Goal: Task Accomplishment & Management: Use online tool/utility

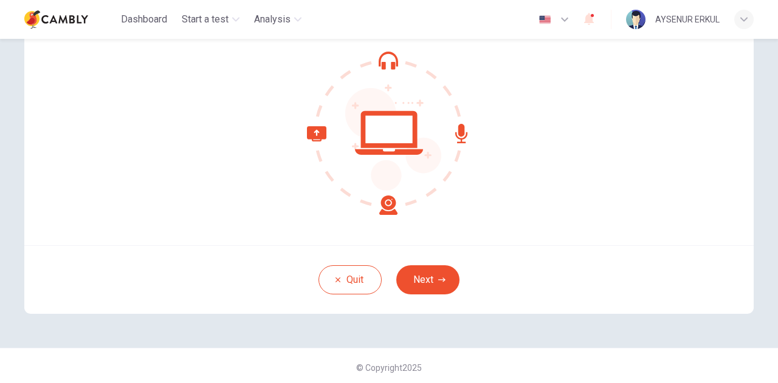
scroll to position [122, 0]
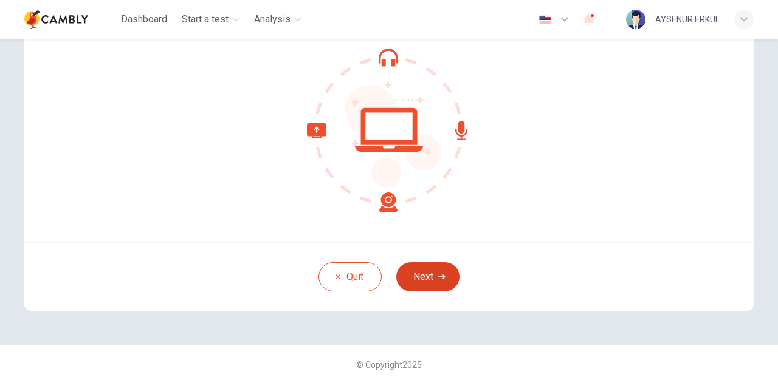
click at [440, 275] on icon "button" at bounding box center [441, 277] width 7 height 4
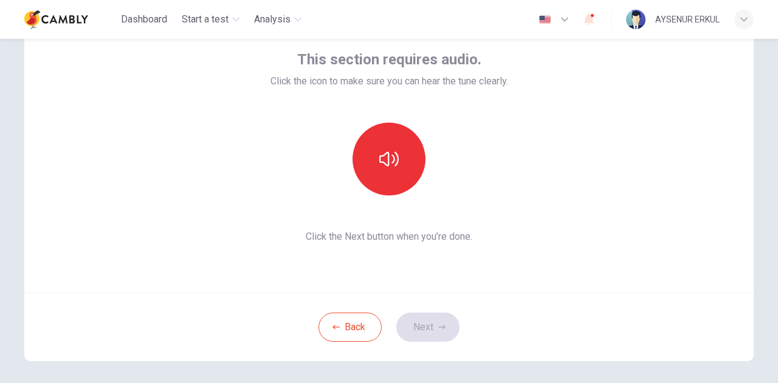
scroll to position [1, 0]
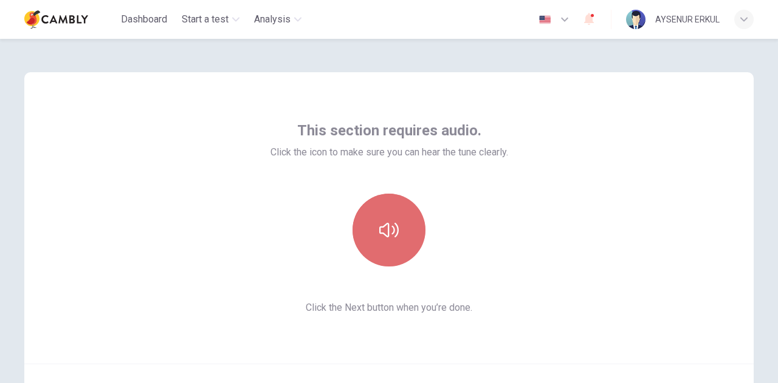
click at [392, 231] on icon "button" at bounding box center [388, 230] width 19 height 19
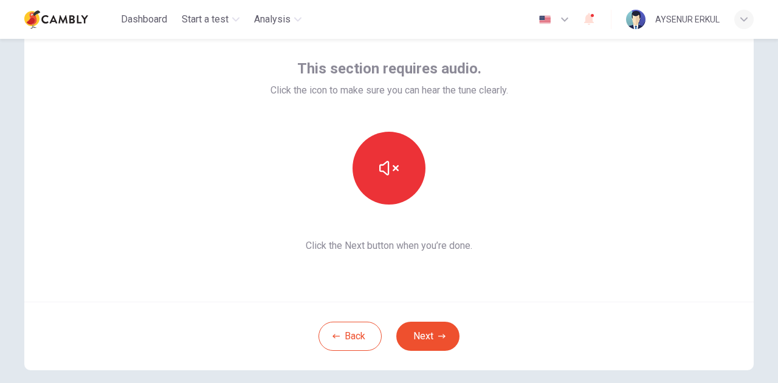
scroll to position [122, 0]
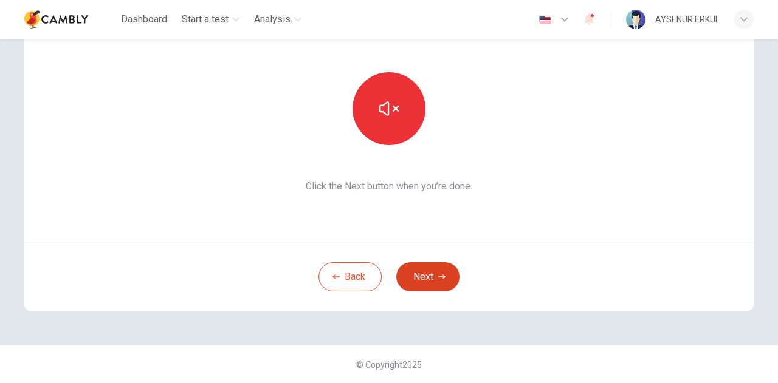
click at [433, 271] on button "Next" at bounding box center [427, 276] width 63 height 29
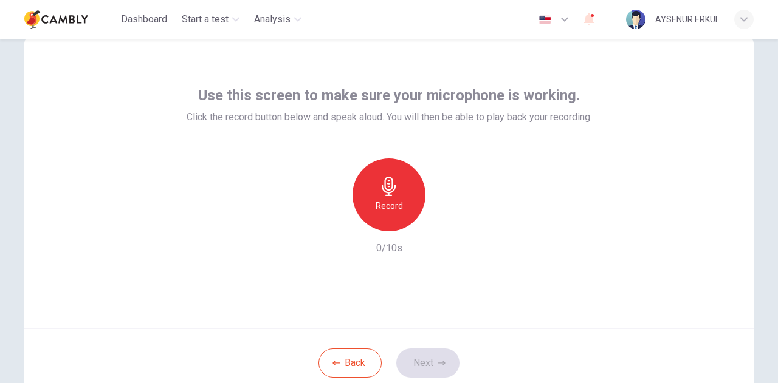
scroll to position [61, 0]
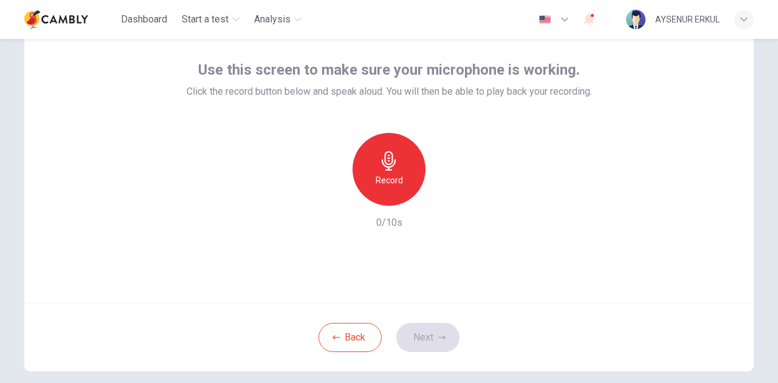
click at [391, 168] on icon "button" at bounding box center [388, 160] width 19 height 19
click at [439, 201] on icon "button" at bounding box center [445, 196] width 12 height 12
click at [434, 326] on button "Next" at bounding box center [427, 337] width 63 height 29
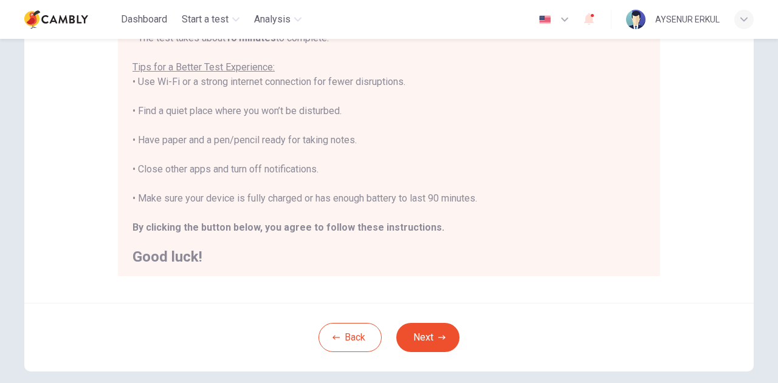
scroll to position [13, 0]
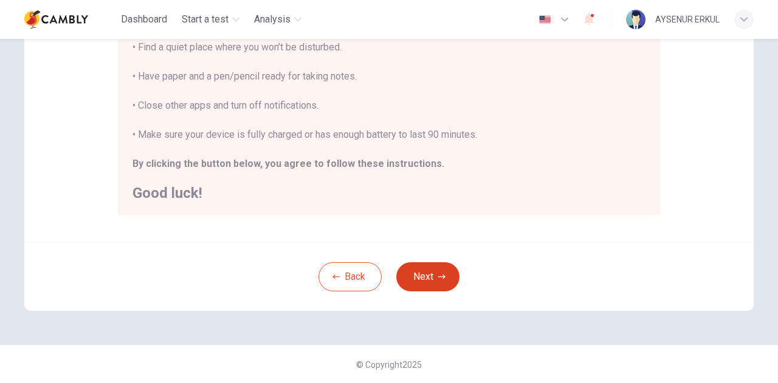
click at [428, 268] on button "Next" at bounding box center [427, 276] width 63 height 29
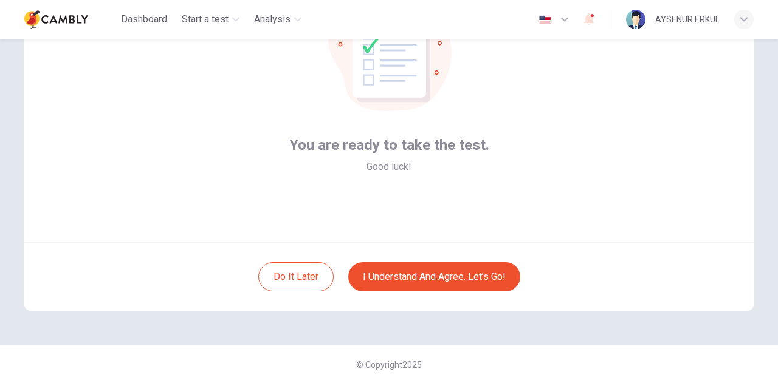
scroll to position [61, 0]
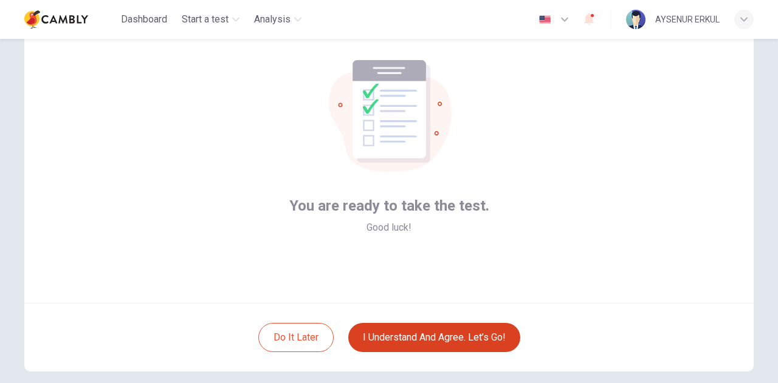
click at [454, 331] on button "I understand and agree. Let’s go!" at bounding box center [434, 337] width 172 height 29
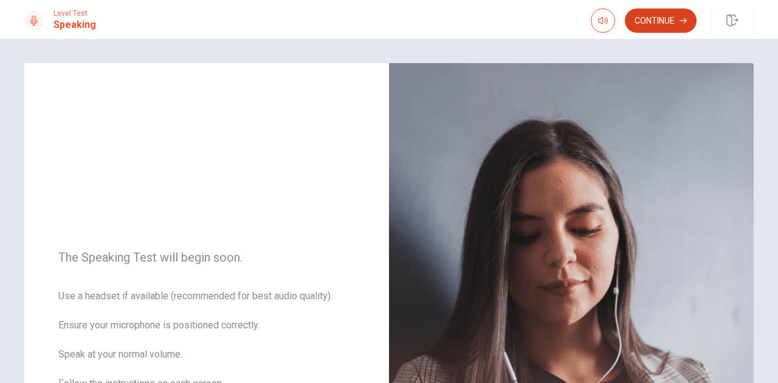
click at [656, 22] on button "Continue" at bounding box center [661, 21] width 72 height 24
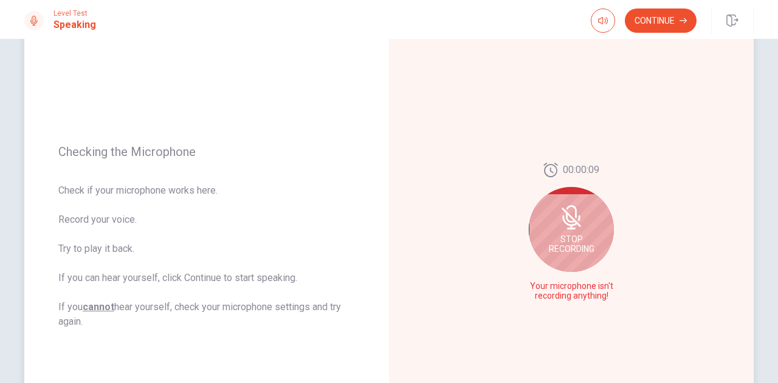
scroll to position [90, 0]
click at [571, 246] on span "Stop Recording" at bounding box center [572, 245] width 46 height 19
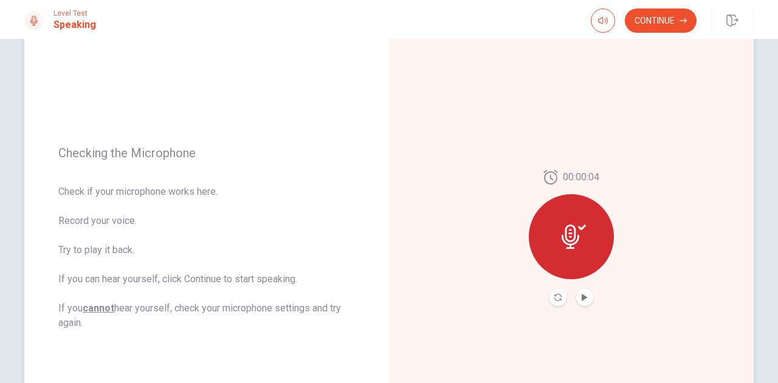
click at [572, 241] on icon at bounding box center [570, 237] width 18 height 24
click at [581, 295] on icon "Play Audio" at bounding box center [583, 297] width 5 height 7
click at [554, 294] on icon "Record Again" at bounding box center [557, 297] width 7 height 7
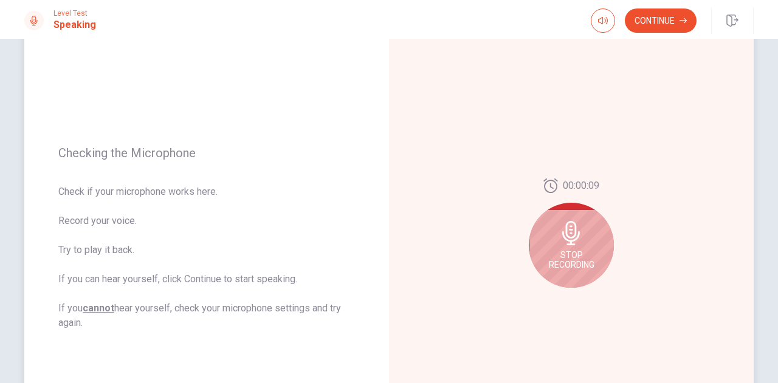
click at [581, 249] on div "Stop Recording" at bounding box center [571, 245] width 85 height 85
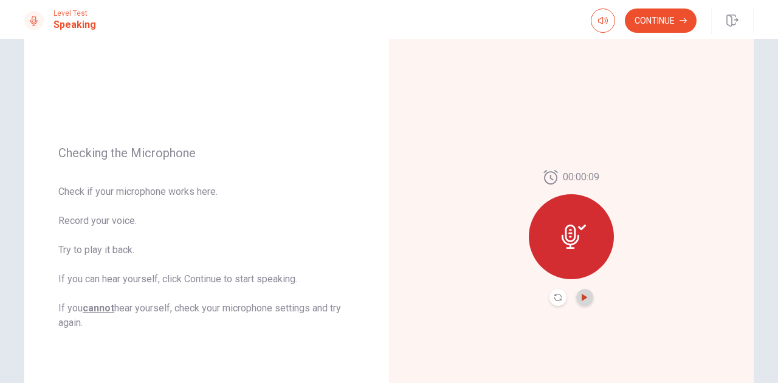
click at [583, 295] on icon "Play Audio" at bounding box center [584, 297] width 7 height 7
click at [655, 21] on button "Continue" at bounding box center [661, 21] width 72 height 24
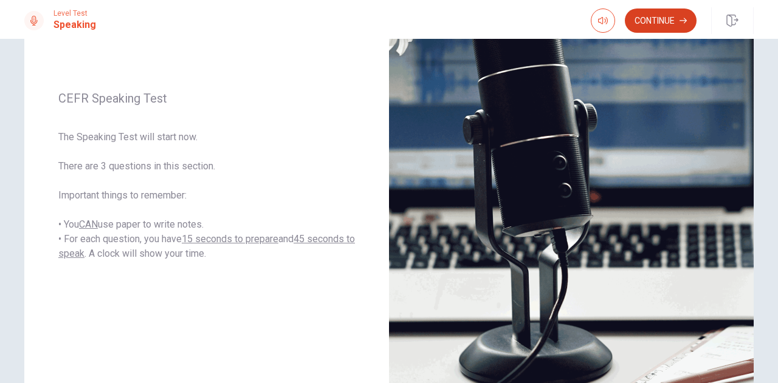
scroll to position [151, 0]
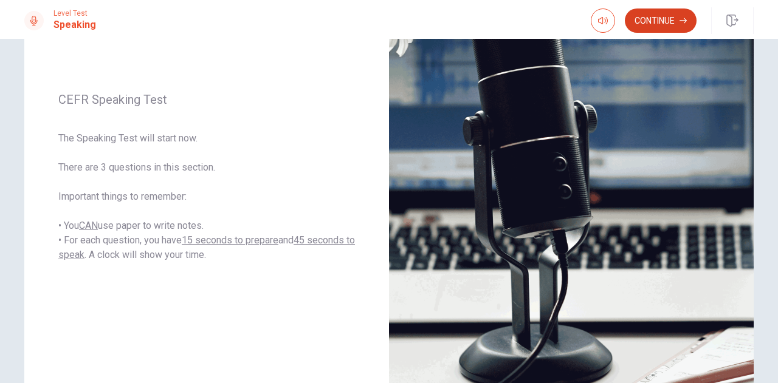
click at [669, 20] on button "Continue" at bounding box center [661, 21] width 72 height 24
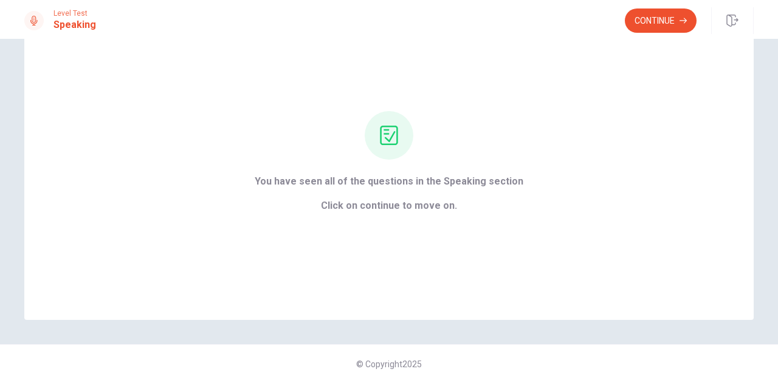
scroll to position [58, 0]
click at [656, 26] on button "Continue" at bounding box center [661, 21] width 72 height 24
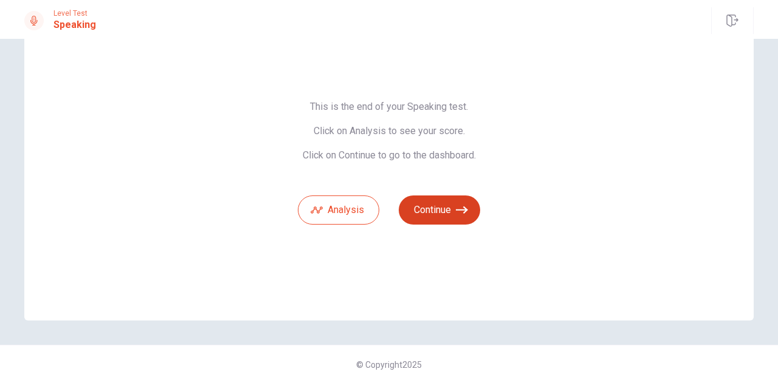
click at [433, 208] on button "Continue" at bounding box center [439, 210] width 81 height 29
